Goal: Task Accomplishment & Management: Manage account settings

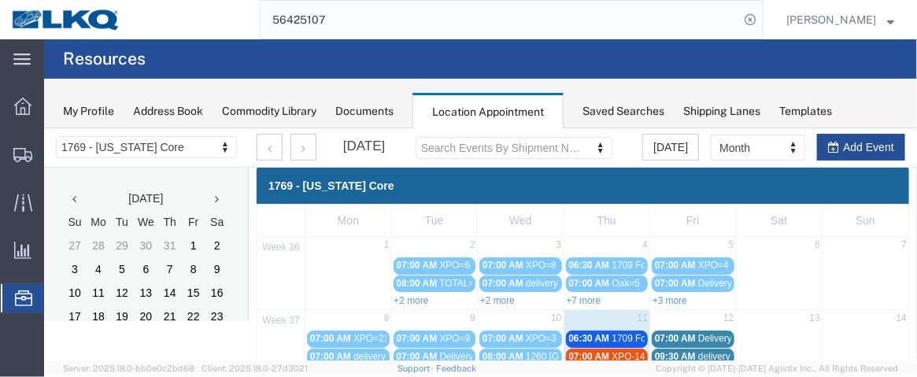
scroll to position [176, 0]
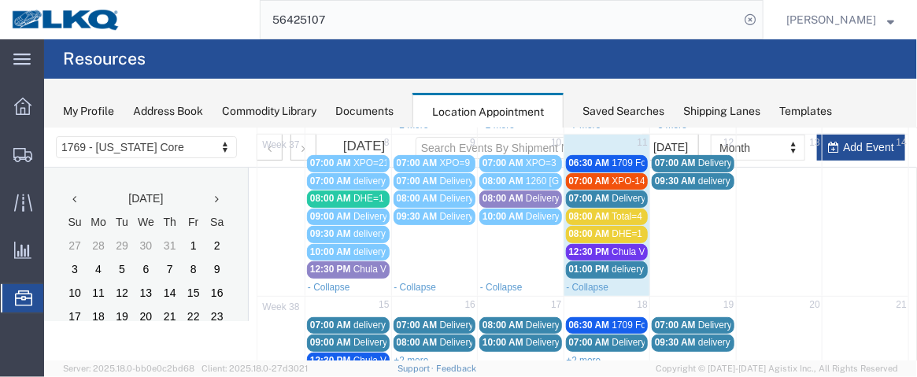
drag, startPoint x: 602, startPoint y: 157, endPoint x: 571, endPoint y: 161, distance: 30.9
click at [571, 161] on span "06:30 AM" at bounding box center [588, 162] width 41 height 11
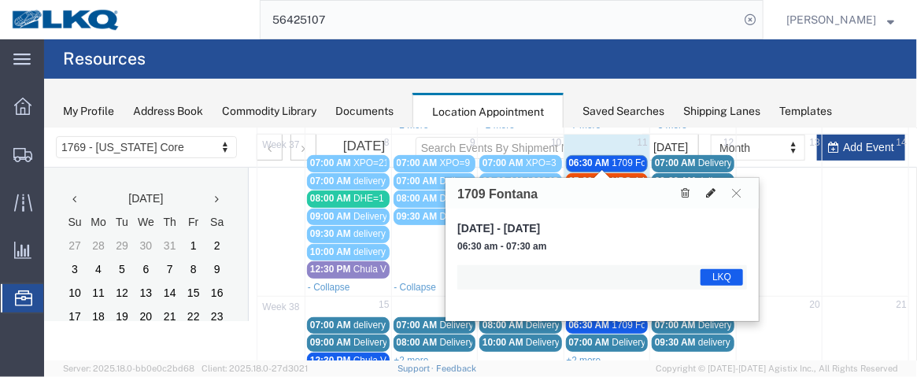
click at [709, 198] on button at bounding box center [710, 192] width 22 height 17
select select "1"
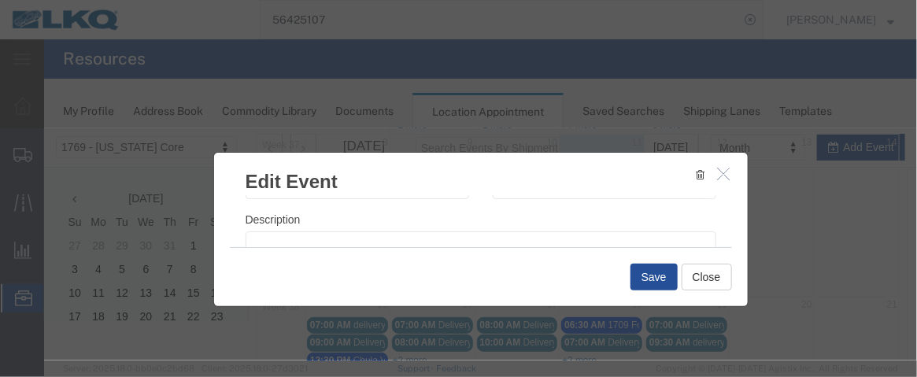
scroll to position [283, 0]
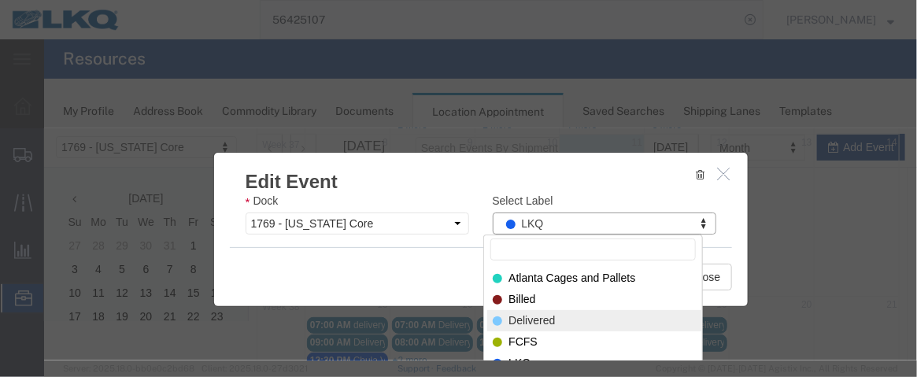
select select "40"
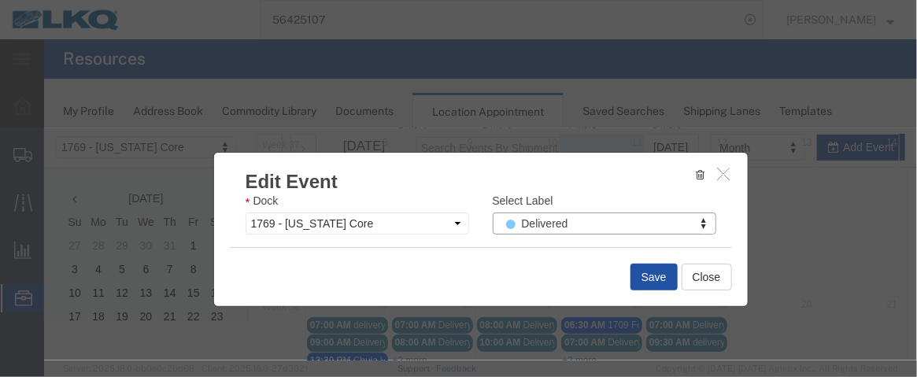
click at [653, 275] on button "Save" at bounding box center [653, 276] width 47 height 27
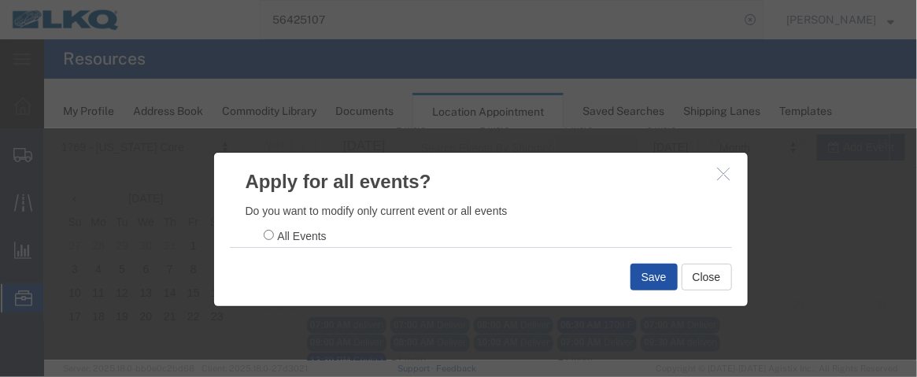
click at [635, 278] on button "Save" at bounding box center [653, 276] width 47 height 27
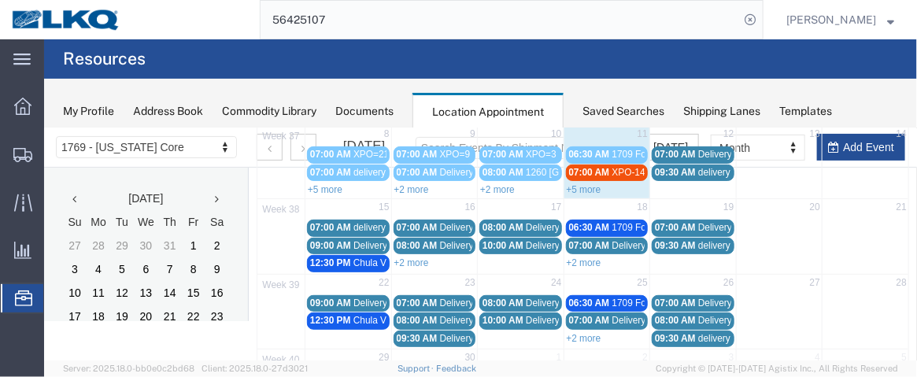
scroll to position [185, 0]
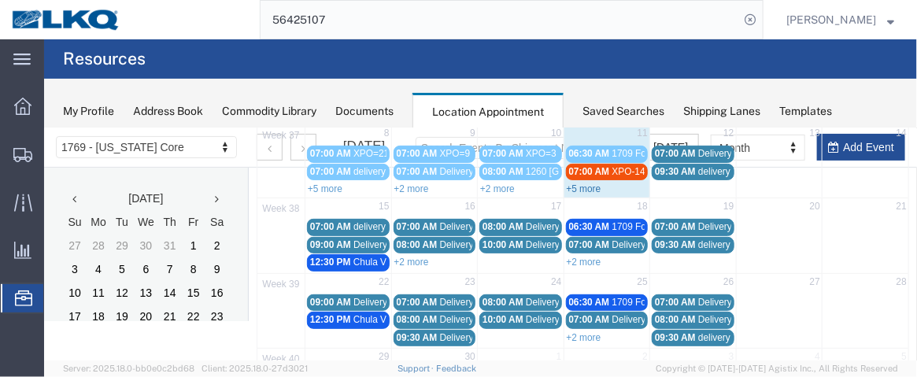
click at [577, 183] on link "+5 more" at bounding box center [583, 188] width 35 height 11
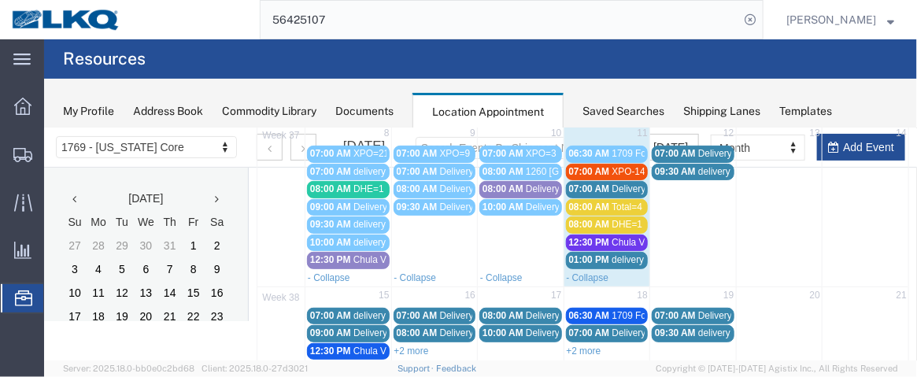
click at [582, 165] on span "07:00 AM" at bounding box center [588, 170] width 41 height 11
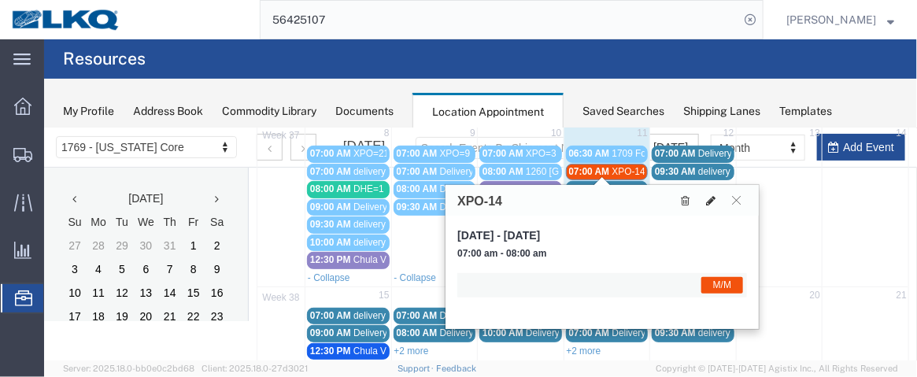
click at [709, 196] on icon at bounding box center [709, 199] width 9 height 11
select select "1"
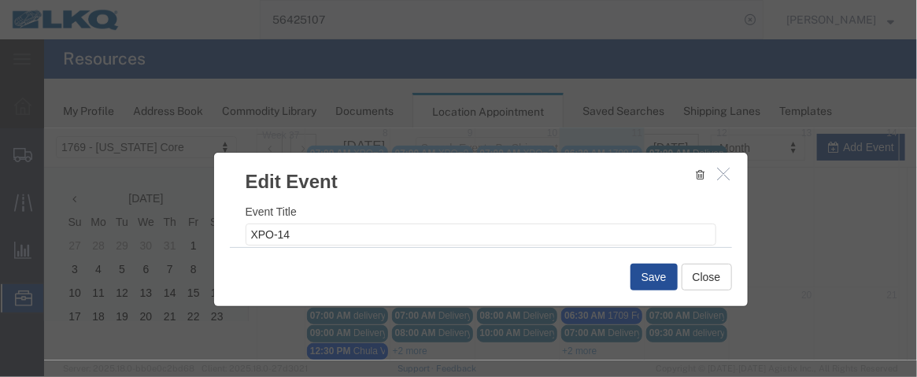
drag, startPoint x: 733, startPoint y: 202, endPoint x: 737, endPoint y: 226, distance: 23.9
click at [737, 226] on div "Event Title XPO-14 Start Date [DATE] Start Time 7:00 AM End Date [DATE] End Tim…" at bounding box center [480, 220] width 534 height 52
click at [549, 219] on div "Select Label M/M Select Label Select Label Atlanta Cages and Pallets Billed Del…" at bounding box center [604, 221] width 224 height 43
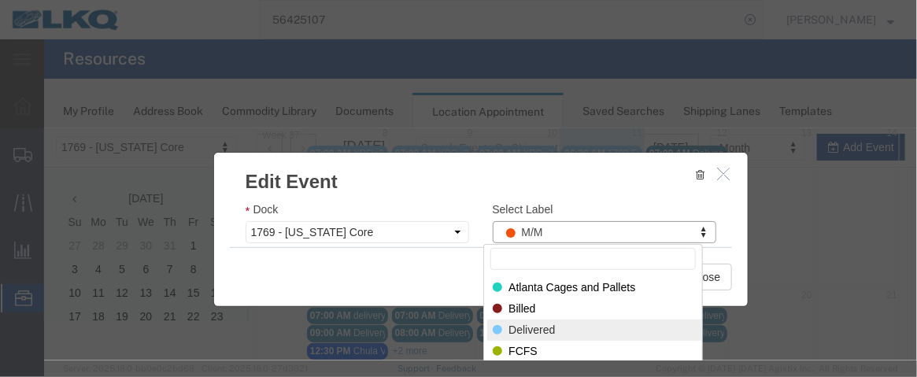
select select "40"
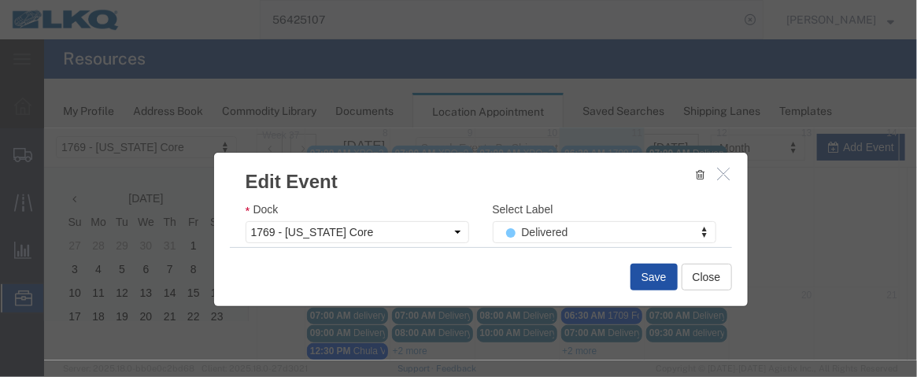
click at [642, 282] on button "Save" at bounding box center [653, 276] width 47 height 27
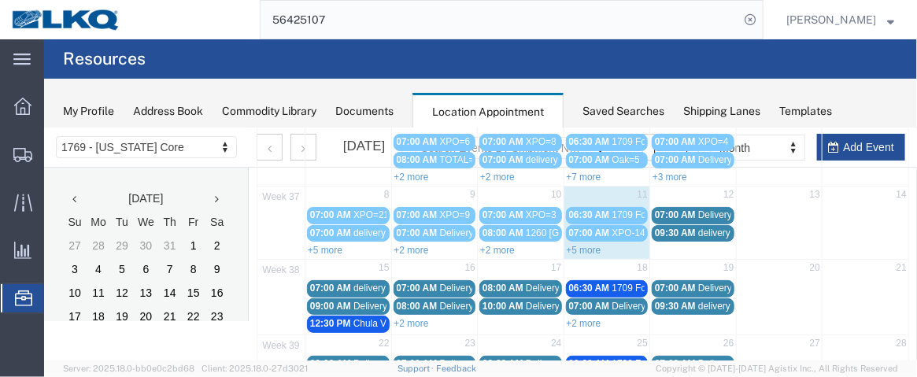
scroll to position [116, 0]
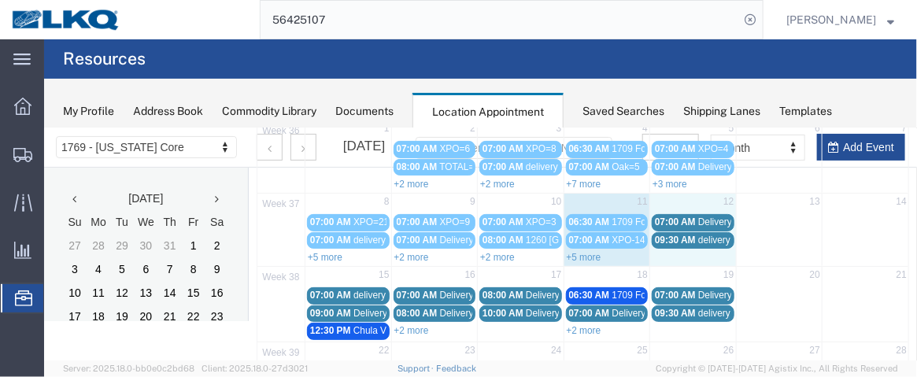
click at [678, 198] on td "12" at bounding box center [692, 203] width 87 height 20
select select "1"
select select
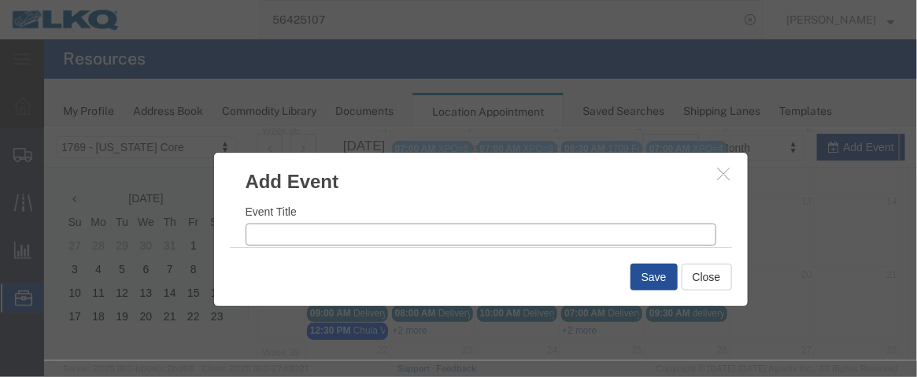
click at [294, 234] on input "Event Title" at bounding box center [480, 234] width 471 height 22
type input "XPO=1"
drag, startPoint x: 733, startPoint y: 202, endPoint x: 736, endPoint y: 213, distance: 11.5
click at [736, 213] on div "Event Title XPO=1 Start Date [DATE] Start Time 8:41 AM End Date [DATE] End Time…" at bounding box center [480, 220] width 534 height 52
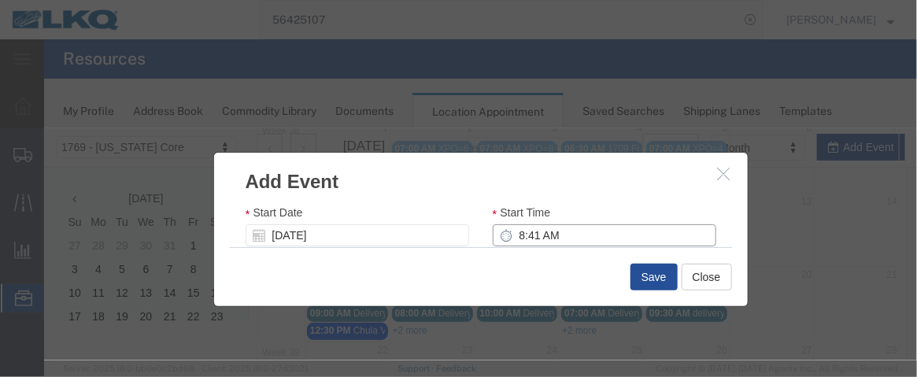
click at [513, 236] on input "8:41 AM" at bounding box center [604, 235] width 224 height 22
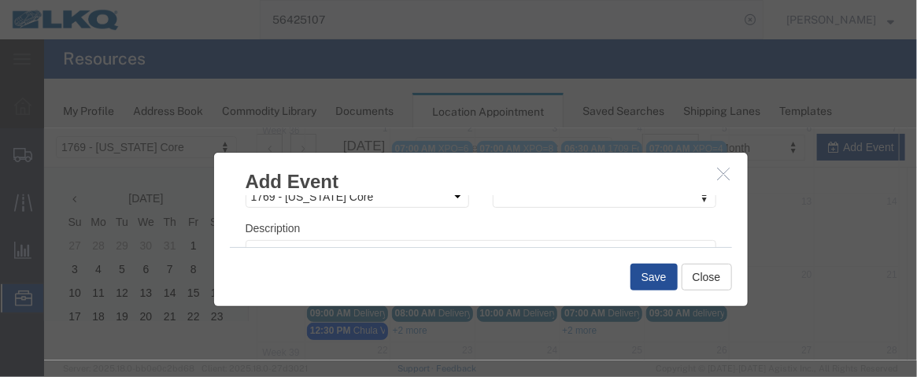
scroll to position [264, 0]
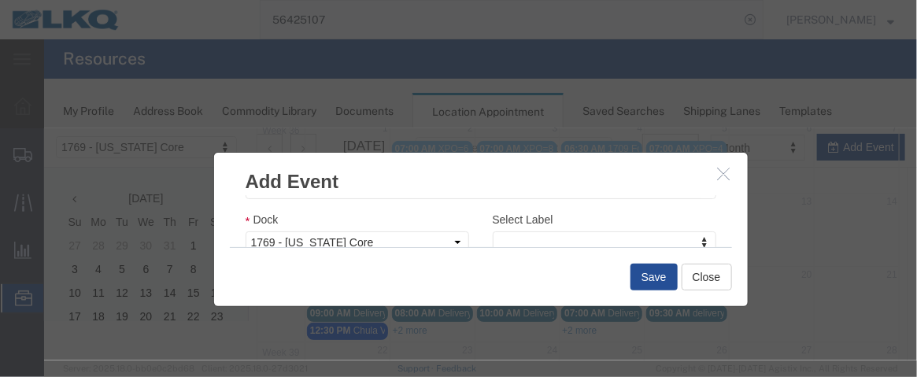
type input "7:00 AM"
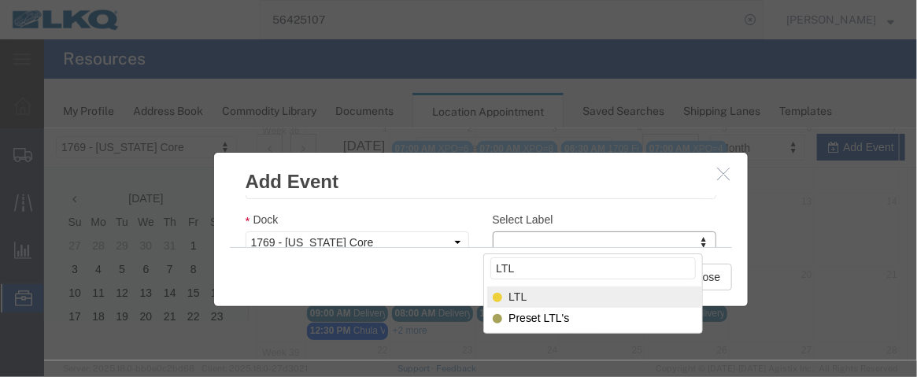
type input "LTL"
select select "25"
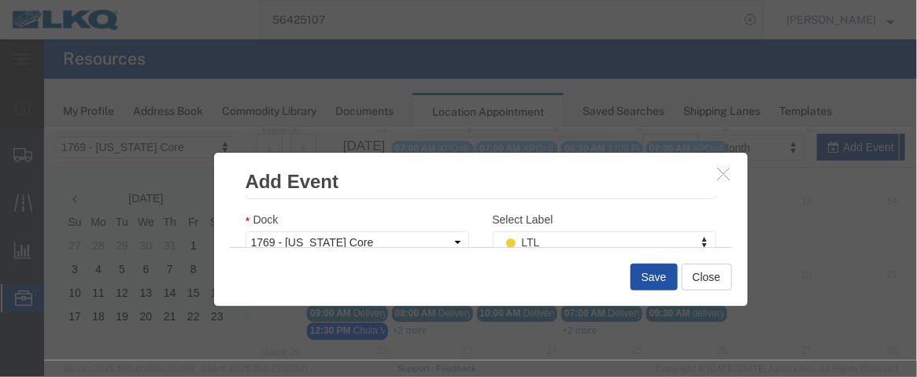
click at [638, 277] on button "Save" at bounding box center [653, 276] width 47 height 27
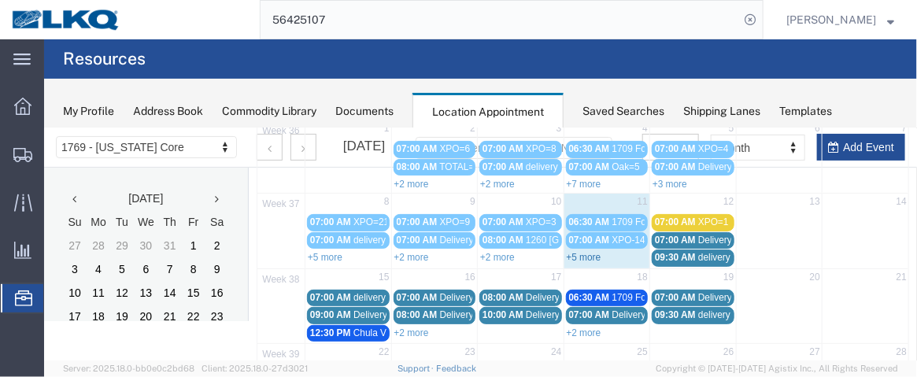
click at [583, 253] on link "+5 more" at bounding box center [583, 256] width 35 height 11
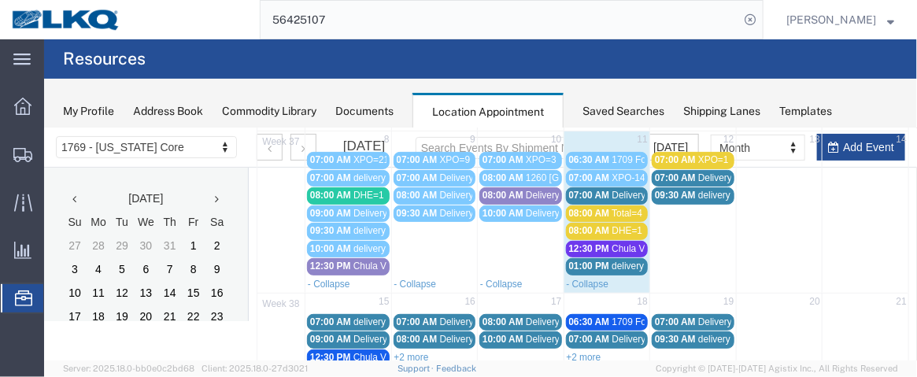
scroll to position [194, 0]
